Goal: Find specific page/section: Find specific page/section

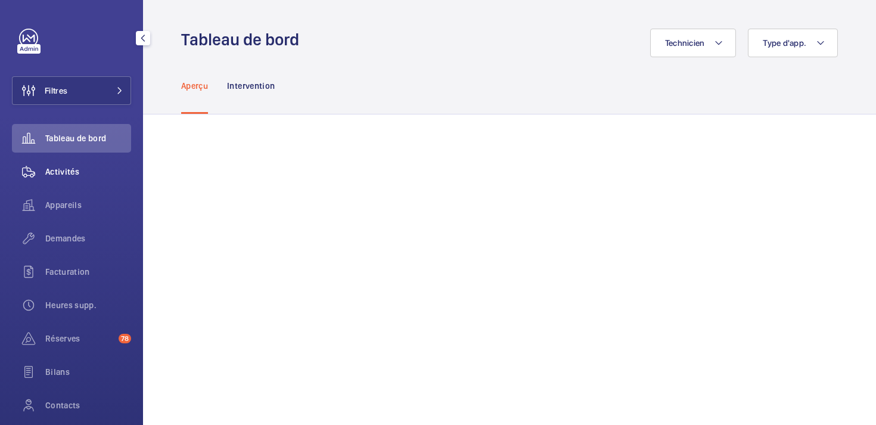
click at [75, 166] on span "Activités" at bounding box center [88, 172] width 86 height 12
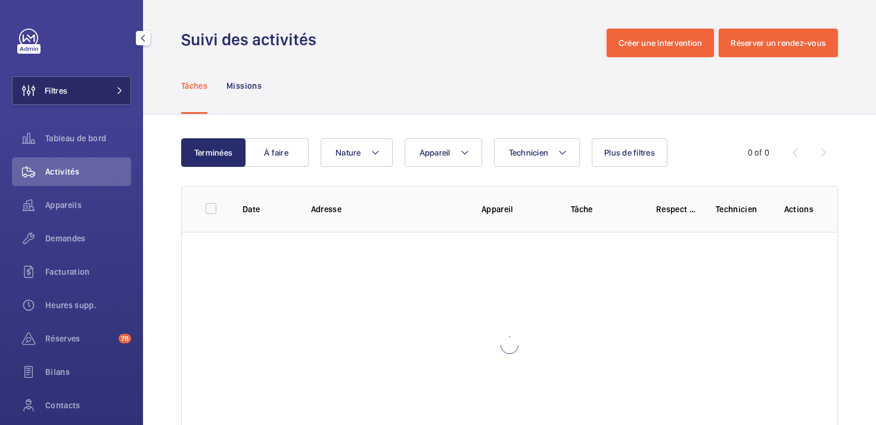
click at [86, 96] on button "Filtres" at bounding box center [71, 90] width 119 height 29
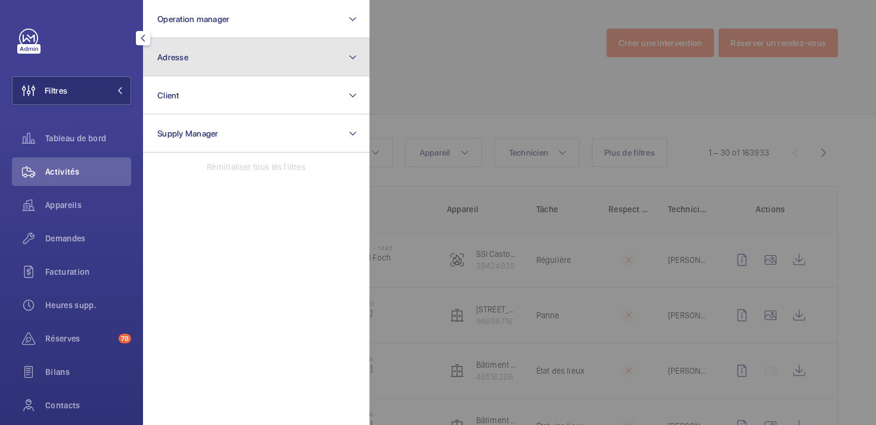
click at [233, 66] on button "Adresse" at bounding box center [256, 57] width 226 height 38
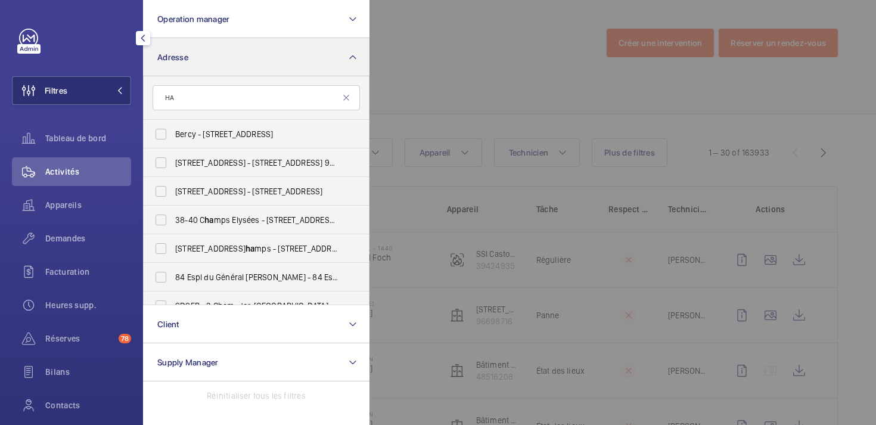
type input "H"
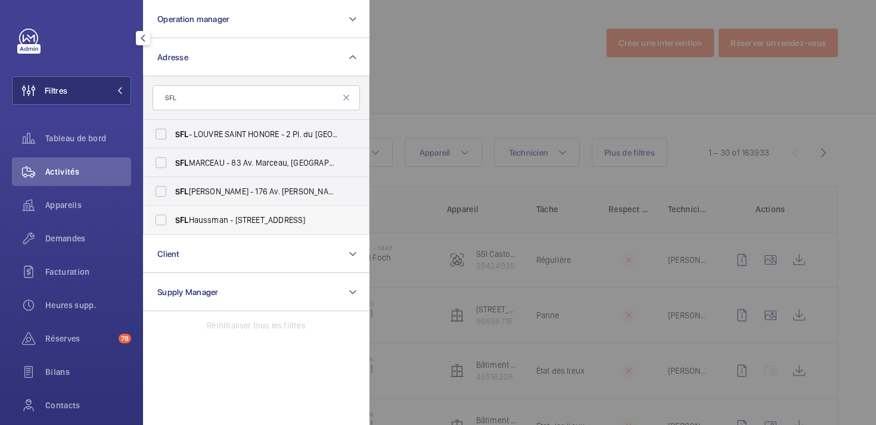
type input "SFL"
click at [158, 219] on label "SFL Haussman - [STREET_ADDRESS]" at bounding box center [247, 220] width 207 height 29
click at [158, 219] on input "SFL Haussman - [STREET_ADDRESS]" at bounding box center [161, 220] width 24 height 24
checkbox input "true"
click at [504, 72] on div at bounding box center [807, 212] width 876 height 425
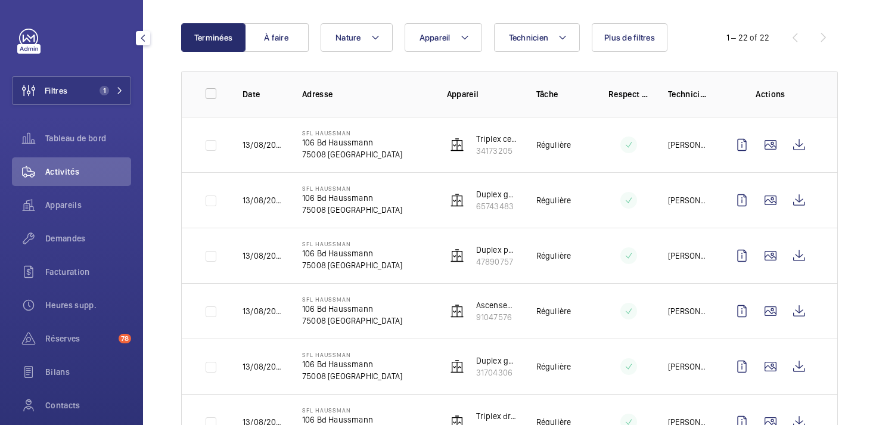
scroll to position [114, 0]
